Goal: Task Accomplishment & Management: Complete application form

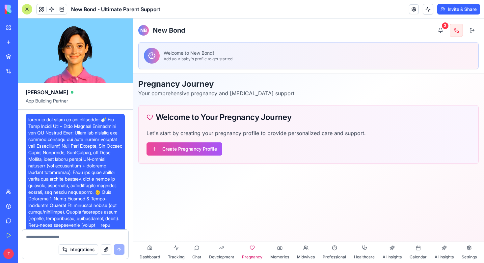
scroll to position [29, 0]
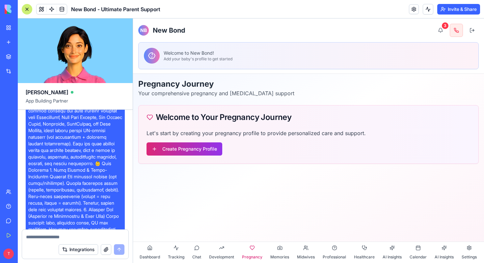
click at [196, 150] on button "Create Pregnancy Profile" at bounding box center [185, 148] width 76 height 13
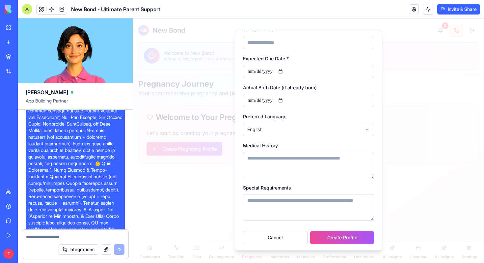
scroll to position [84, 0]
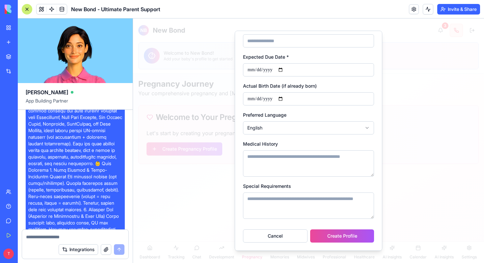
click at [250, 129] on body "**********" at bounding box center [308, 140] width 351 height 244
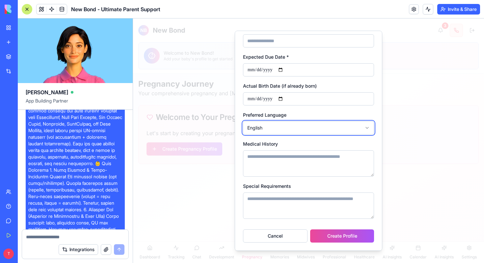
click at [377, 118] on body "**********" at bounding box center [308, 140] width 351 height 244
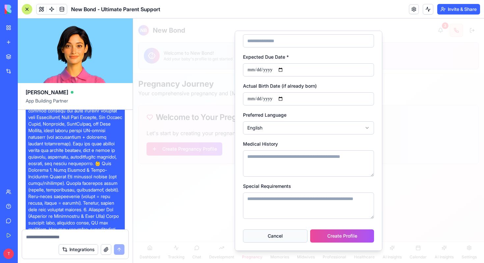
click at [267, 236] on button "Cancel" at bounding box center [275, 235] width 65 height 13
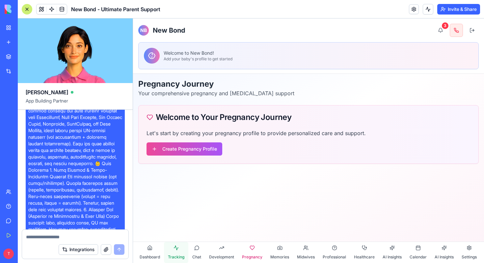
click at [177, 249] on button "Tracking" at bounding box center [176, 252] width 24 height 21
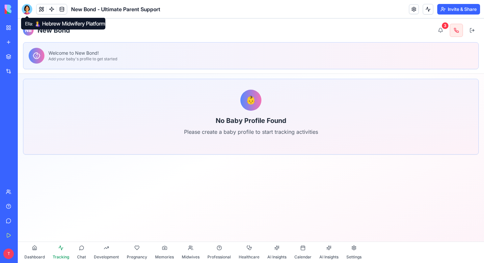
click at [26, 9] on div at bounding box center [27, 9] width 11 height 11
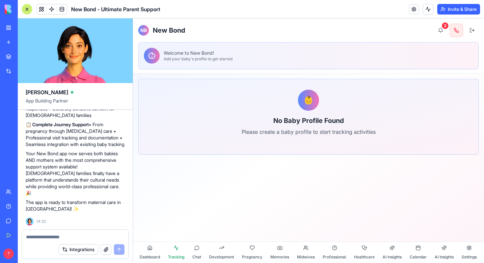
click at [66, 234] on textarea at bounding box center [75, 236] width 98 height 7
type textarea "*"
type textarea "**********"
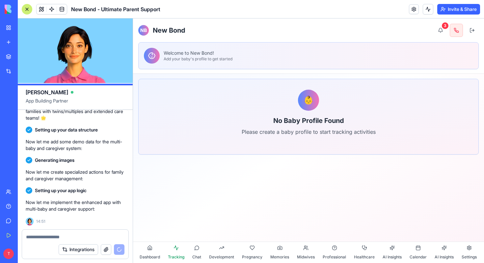
scroll to position [5356, 0]
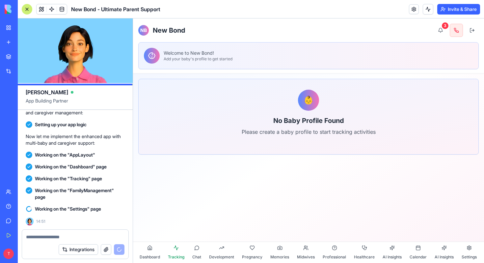
click at [77, 237] on textarea at bounding box center [75, 236] width 98 height 7
paste textarea "**********"
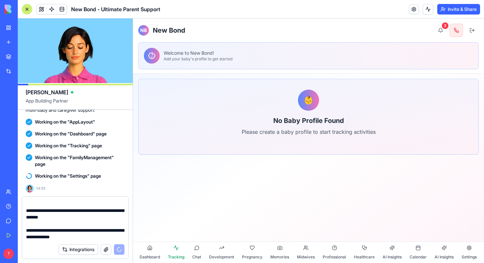
scroll to position [59, 0]
paste textarea "**********"
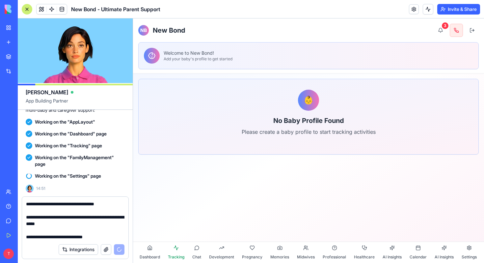
scroll to position [5389, 0]
type textarea "**********"
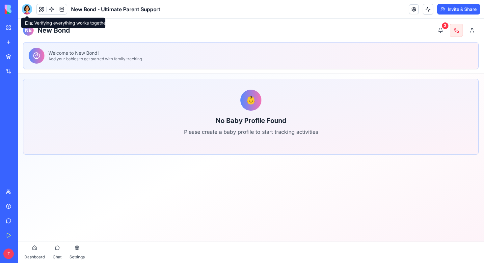
click at [25, 8] on div at bounding box center [27, 9] width 11 height 11
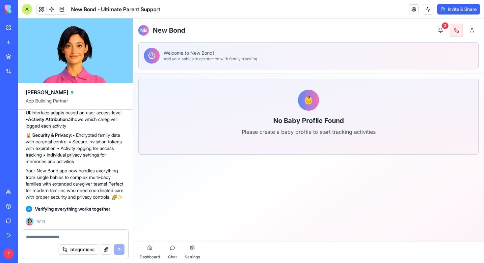
click at [47, 237] on textarea at bounding box center [75, 236] width 98 height 7
type textarea "**********"
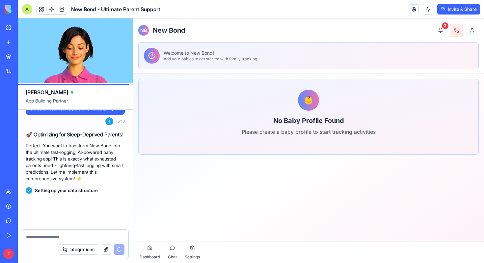
scroll to position [7828, 0]
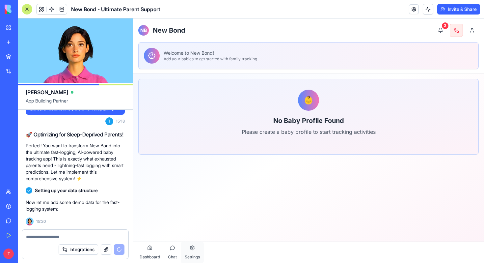
click at [190, 251] on button "Settings" at bounding box center [192, 252] width 23 height 21
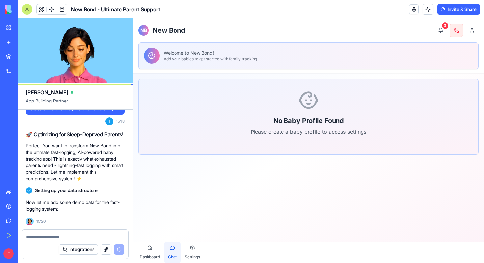
click at [167, 248] on button "Chat" at bounding box center [172, 252] width 17 height 21
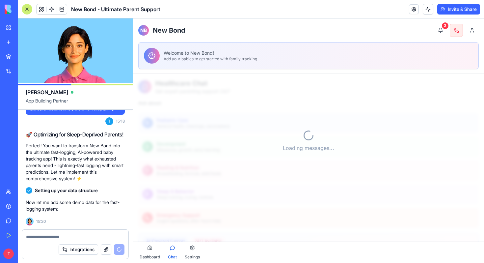
scroll to position [344, 0]
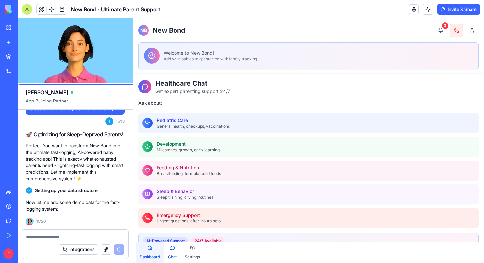
click at [150, 252] on button "Dashboard" at bounding box center [150, 252] width 28 height 21
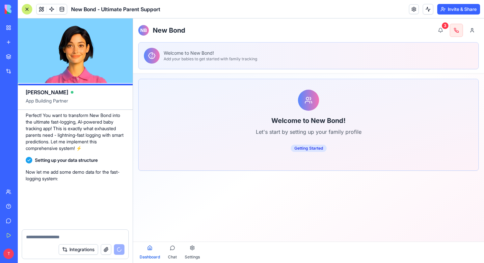
scroll to position [7858, 0]
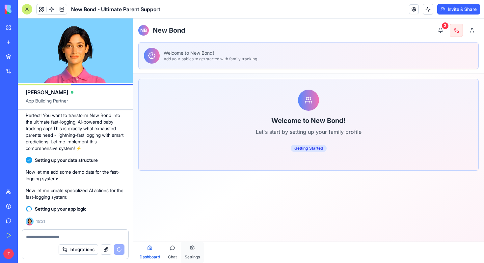
click at [193, 254] on span "Settings" at bounding box center [192, 256] width 15 height 5
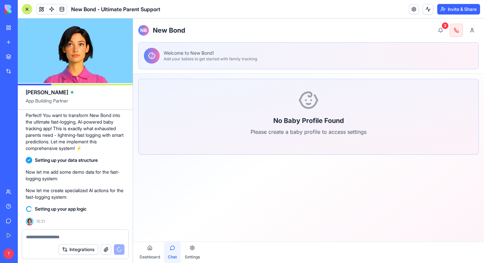
click at [174, 252] on button "Chat" at bounding box center [172, 252] width 17 height 21
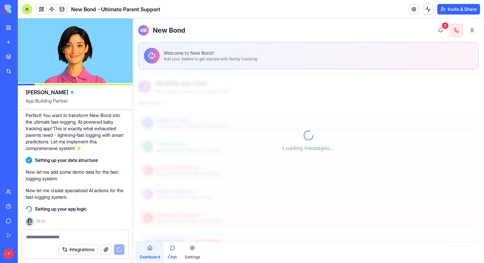
scroll to position [300, 0]
click at [149, 250] on button "Dashboard" at bounding box center [150, 252] width 28 height 21
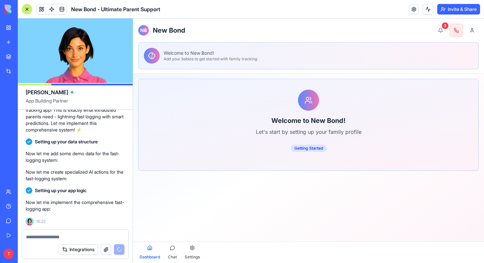
scroll to position [7960, 0]
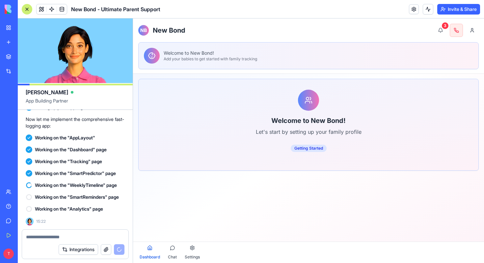
click at [59, 237] on textarea at bounding box center [75, 236] width 98 height 7
paste textarea "**********"
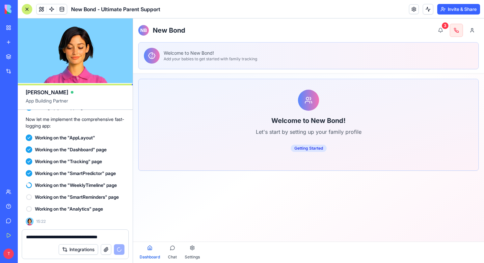
scroll to position [1158, 0]
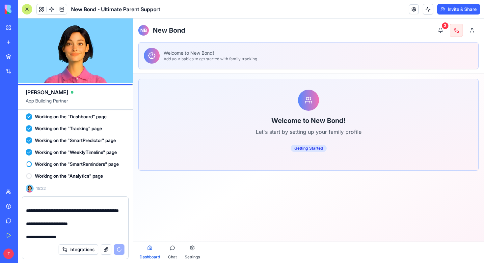
type textarea "**********"
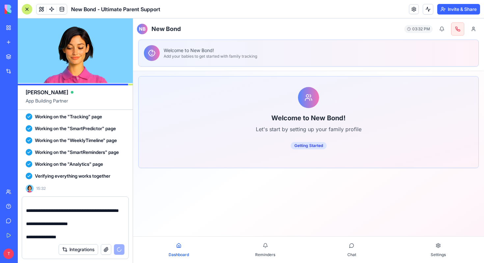
scroll to position [8465, 0]
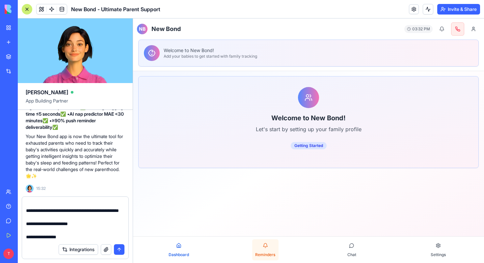
click at [266, 248] on button "Reminders" at bounding box center [265, 249] width 26 height 21
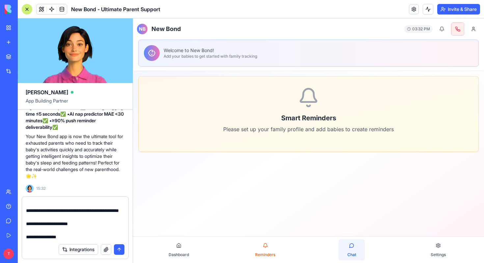
click at [348, 255] on span "Chat" at bounding box center [351, 254] width 9 height 5
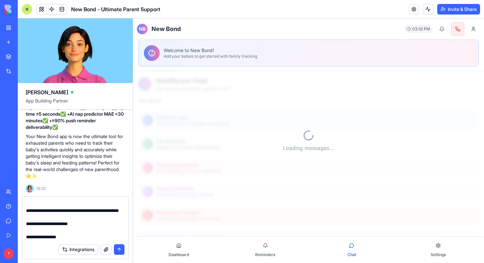
scroll to position [344, 0]
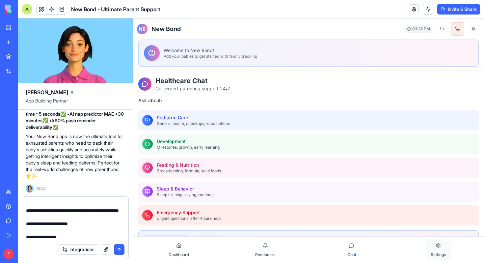
click at [438, 247] on button "Settings" at bounding box center [438, 249] width 26 height 21
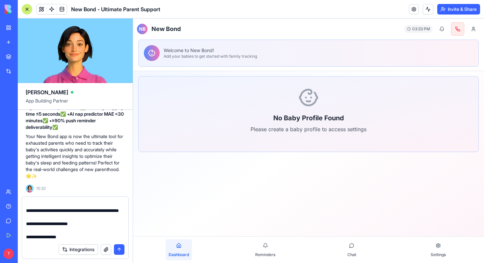
click at [175, 254] on span "Dashboard" at bounding box center [179, 254] width 20 height 5
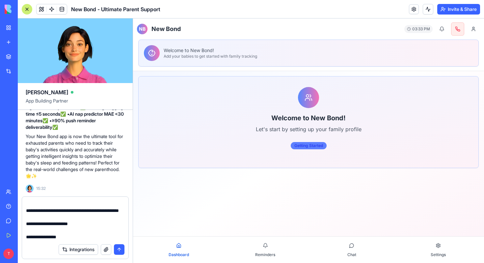
click at [301, 143] on div "Getting Started" at bounding box center [309, 145] width 36 height 7
click at [301, 146] on div "Getting Started" at bounding box center [309, 145] width 36 height 7
click at [97, 239] on textarea at bounding box center [75, 221] width 98 height 40
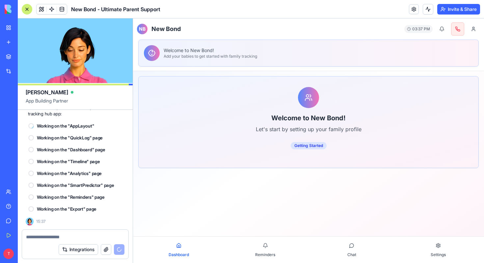
scroll to position [9354, 0]
